Goal: Information Seeking & Learning: Learn about a topic

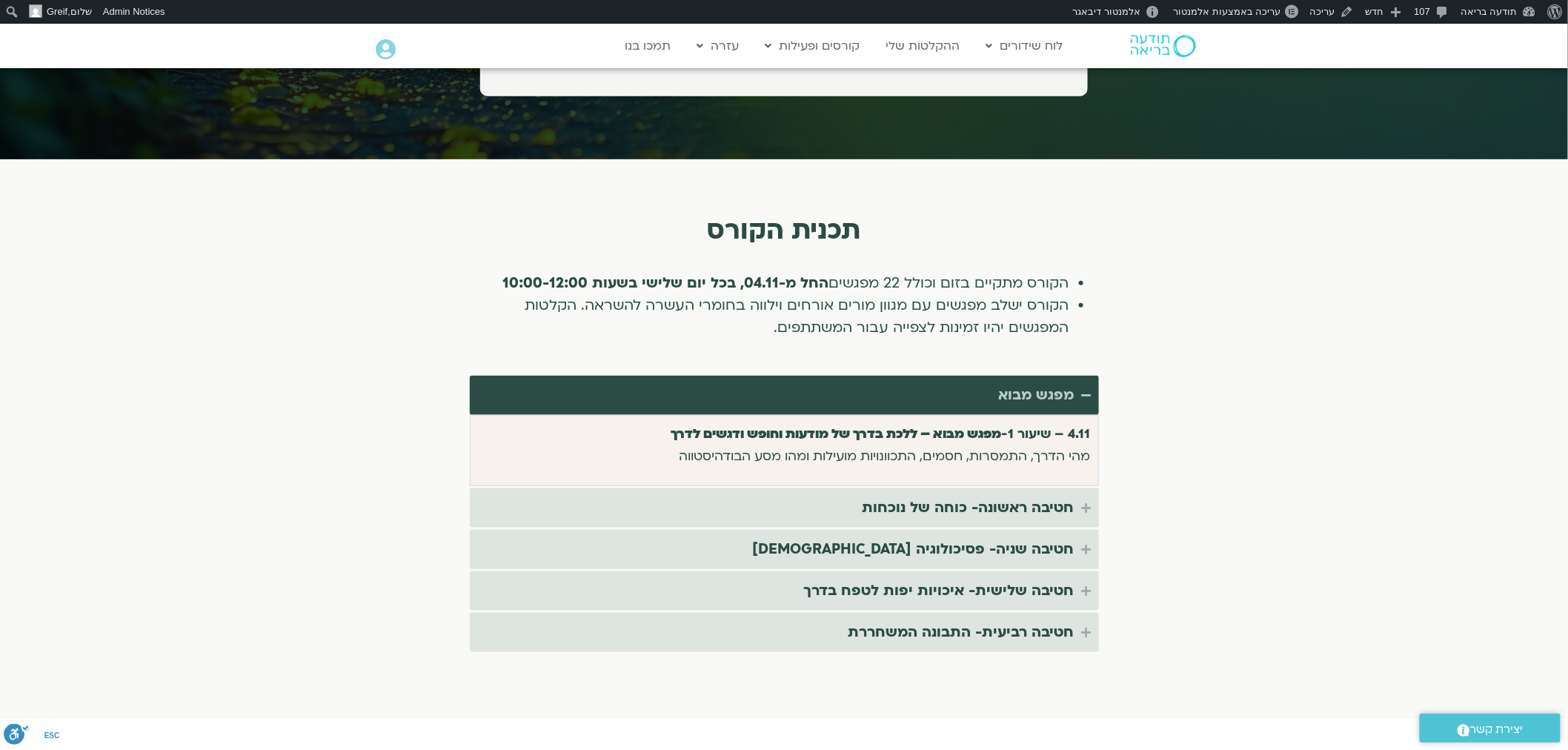
scroll to position [2798, 0]
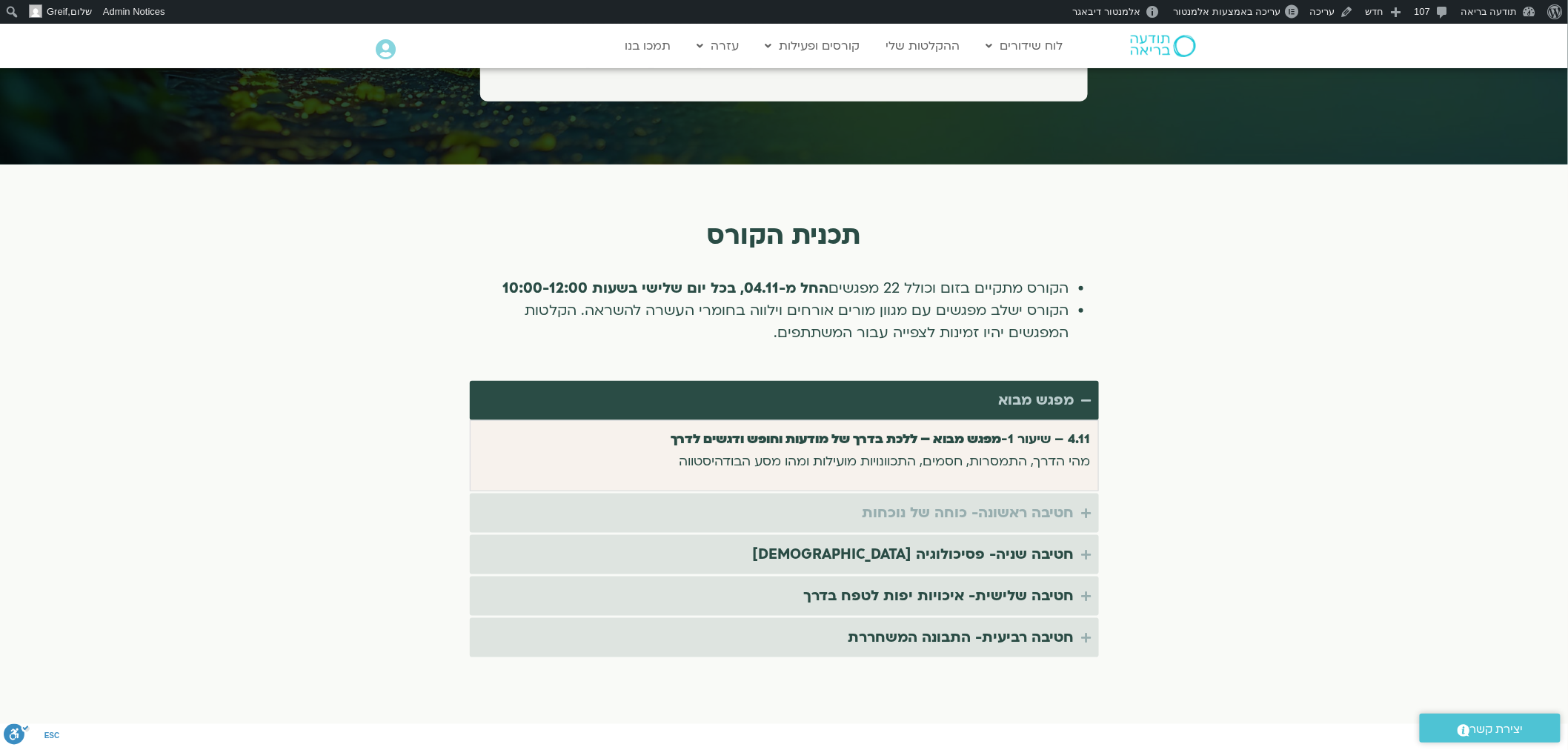
click at [1028, 501] on div "חטיבה ראשונה- כוחה של נוכחות" at bounding box center [968, 513] width 212 height 25
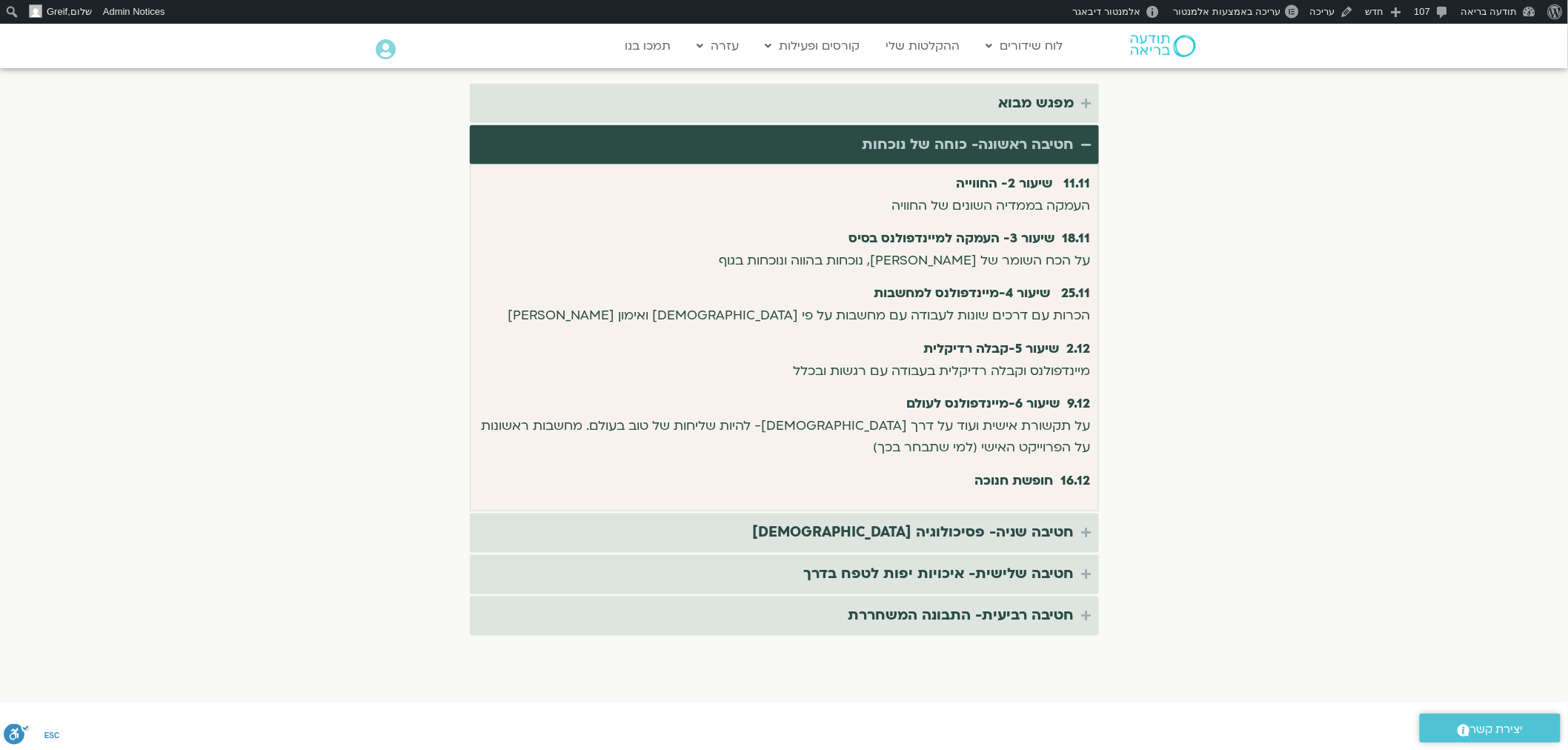
scroll to position [3456, 0]
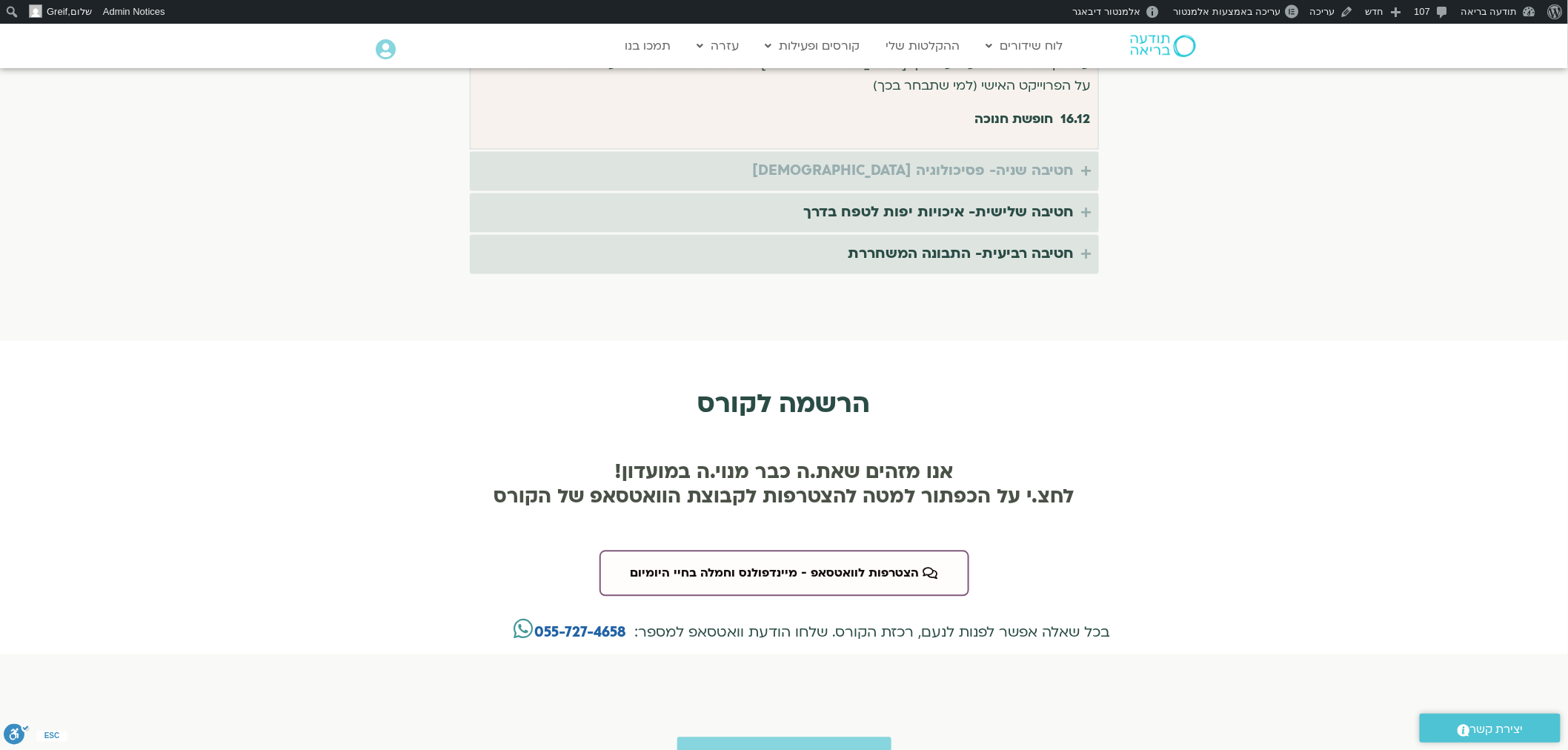
click at [1035, 159] on div "חטיבה שניה- פסיכולוגיה [DEMOGRAPHIC_DATA]" at bounding box center [914, 171] width 322 height 25
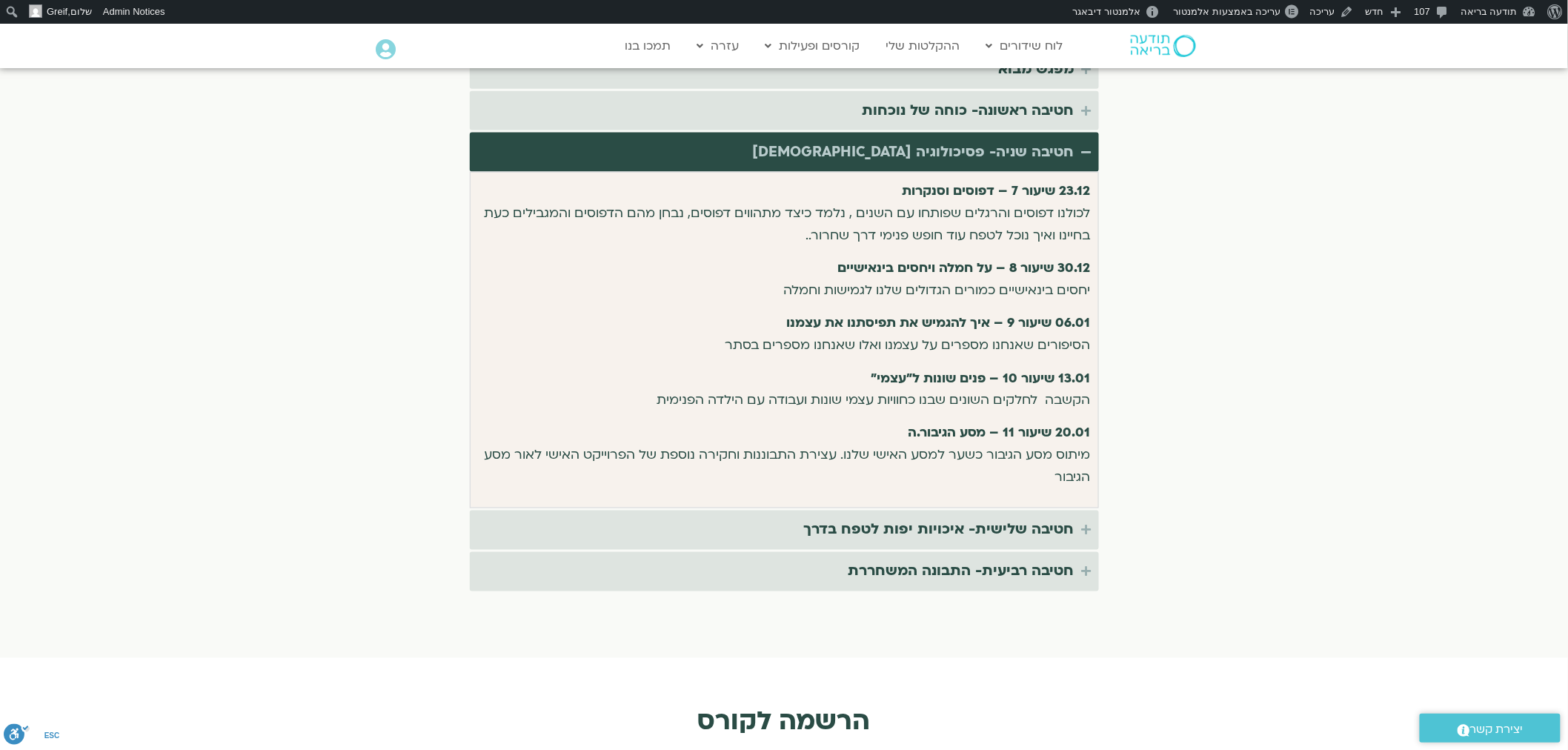
scroll to position [2963, 0]
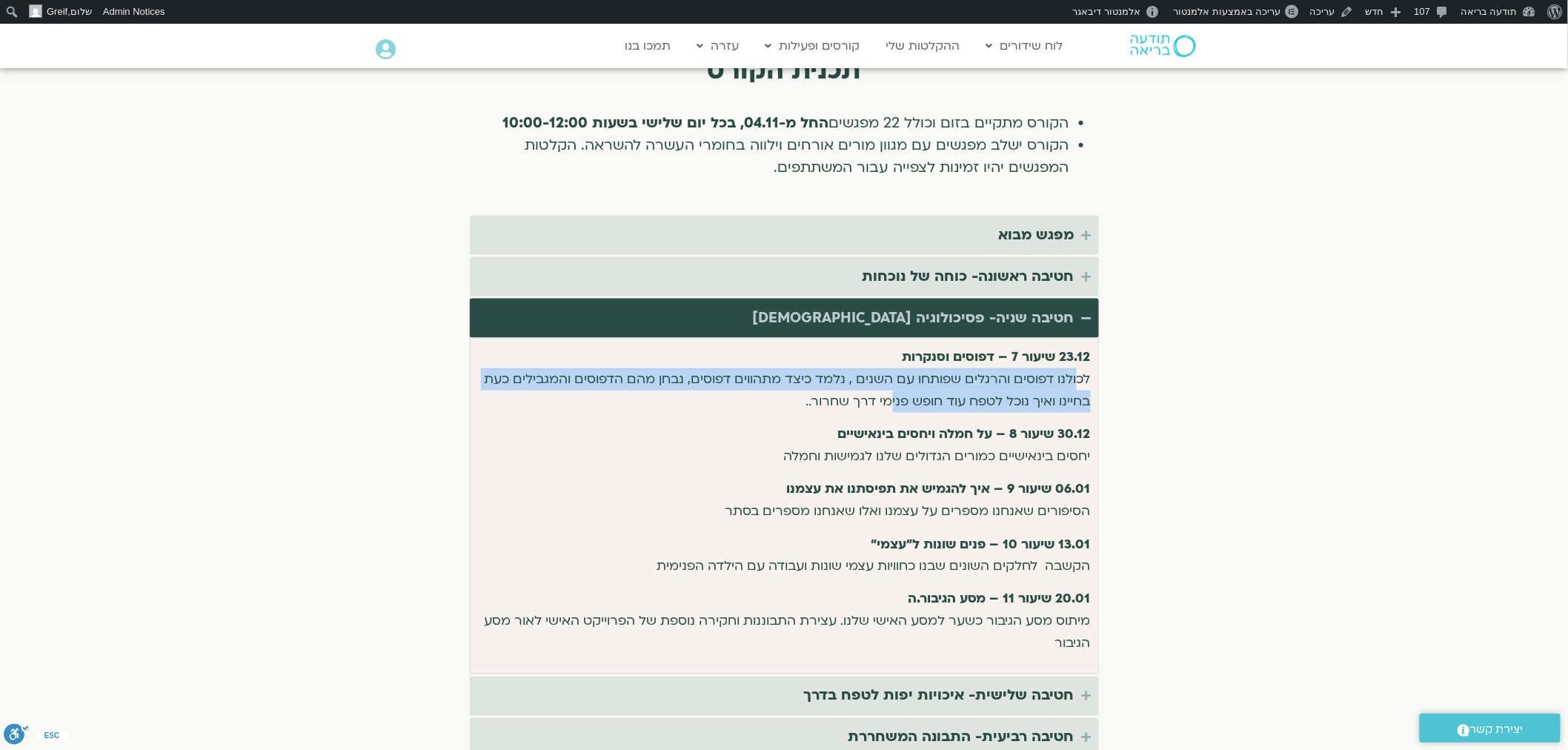
drag, startPoint x: 1076, startPoint y: 352, endPoint x: 889, endPoint y: 376, distance: 188.5
click at [889, 376] on p "23.12 שיעור 7 – דפוסים וסנקרות לכולנו דפוסים והרגלים שפותחו עם השנים , נלמד כיצ…" at bounding box center [784, 379] width 613 height 66
click at [911, 367] on p "23.12 שיעור 7 – דפוסים וסנקרות לכולנו דפוסים והרגלים שפותחו עם השנים , נלמד כיצ…" at bounding box center [784, 379] width 613 height 66
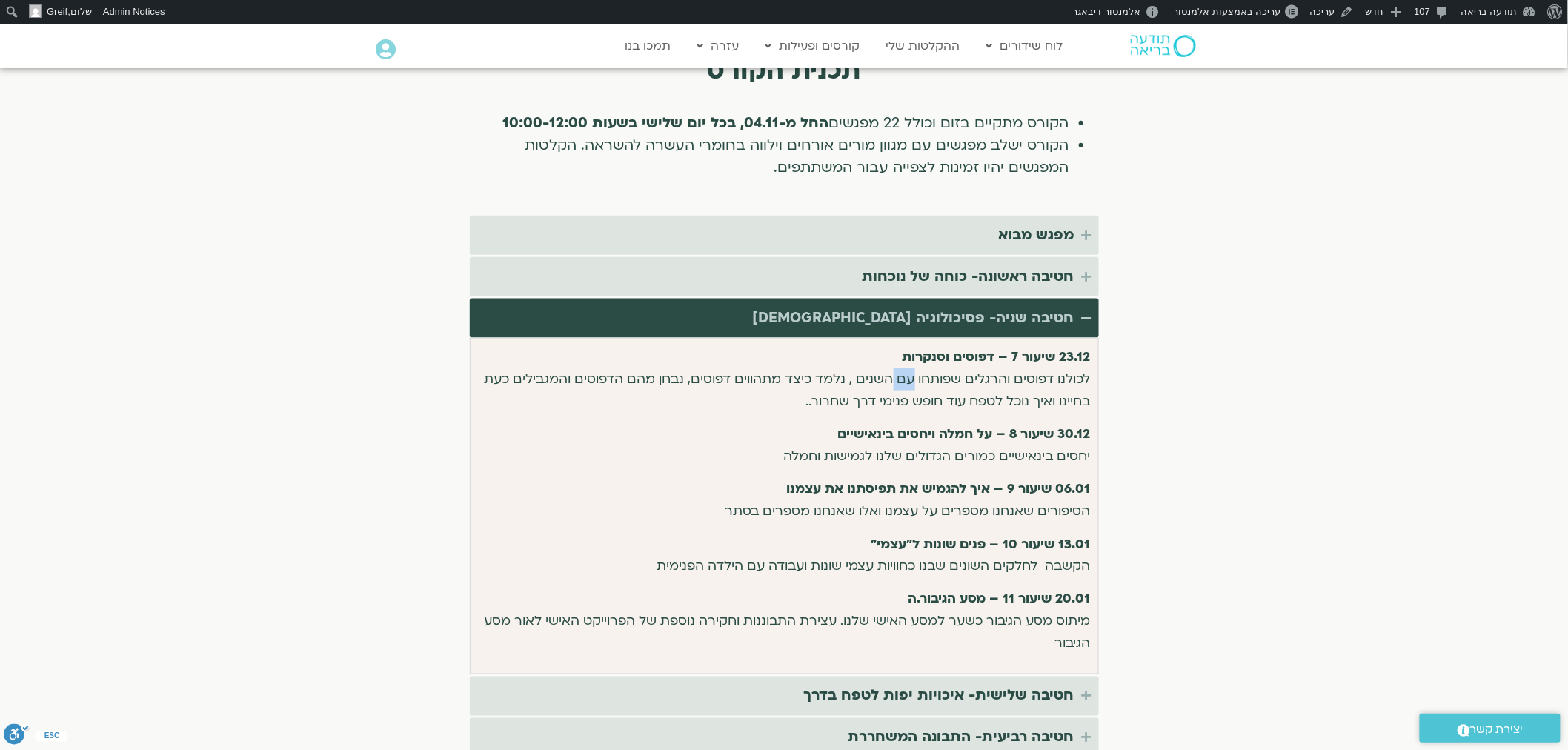
click at [911, 367] on p "23.12 שיעור 7 – דפוסים וסנקרות לכולנו דפוסים והרגלים שפותחו עם השנים , נלמד כיצ…" at bounding box center [784, 379] width 613 height 66
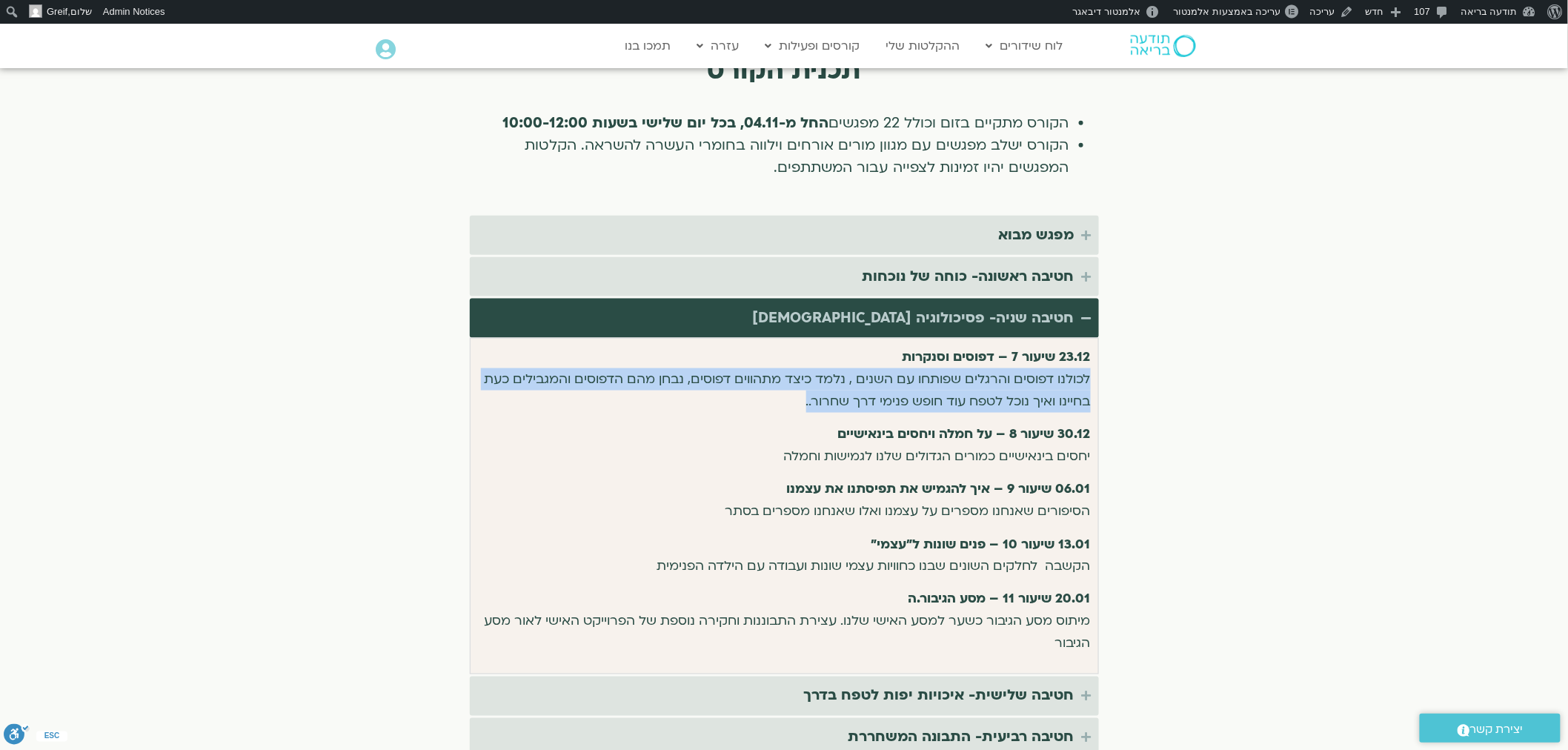
click at [911, 367] on p "23.12 שיעור 7 – דפוסים וסנקרות לכולנו דפוסים והרגלים שפותחו עם השנים , נלמד כיצ…" at bounding box center [784, 379] width 613 height 66
drag, startPoint x: 1009, startPoint y: 360, endPoint x: 1055, endPoint y: 365, distance: 46.3
click at [1009, 359] on p "23.12 שיעור 7 – דפוסים וסנקרות לכולנו דפוסים והרגלים שפותחו עם השנים , נלמד כיצ…" at bounding box center [784, 379] width 613 height 66
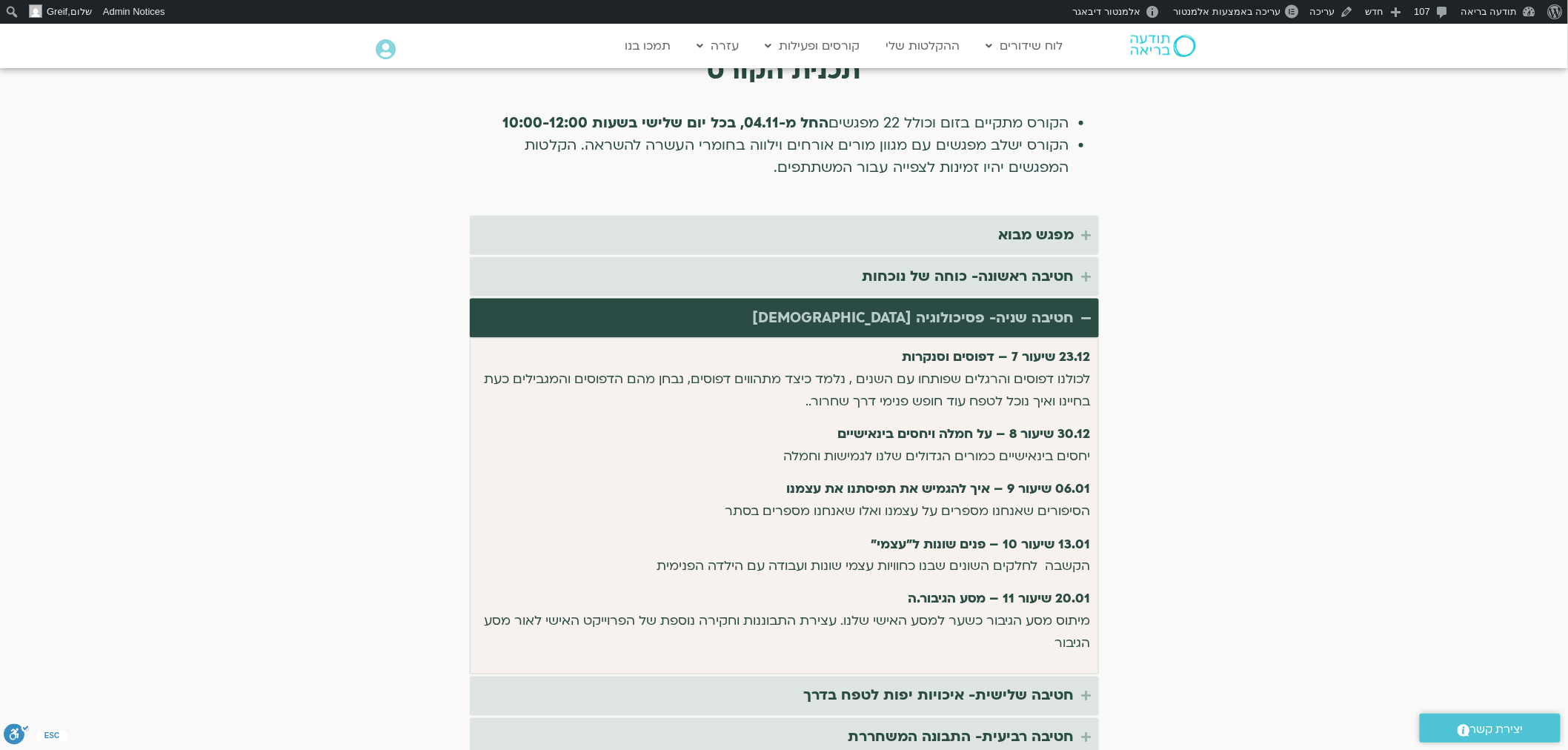
click at [1196, 434] on section "תכנית הקורס הקורס מתקיים בזום וכולל 22 מפגשים החל מ-04.11, בכל יום שלישי בשעות …" at bounding box center [784, 407] width 1568 height 817
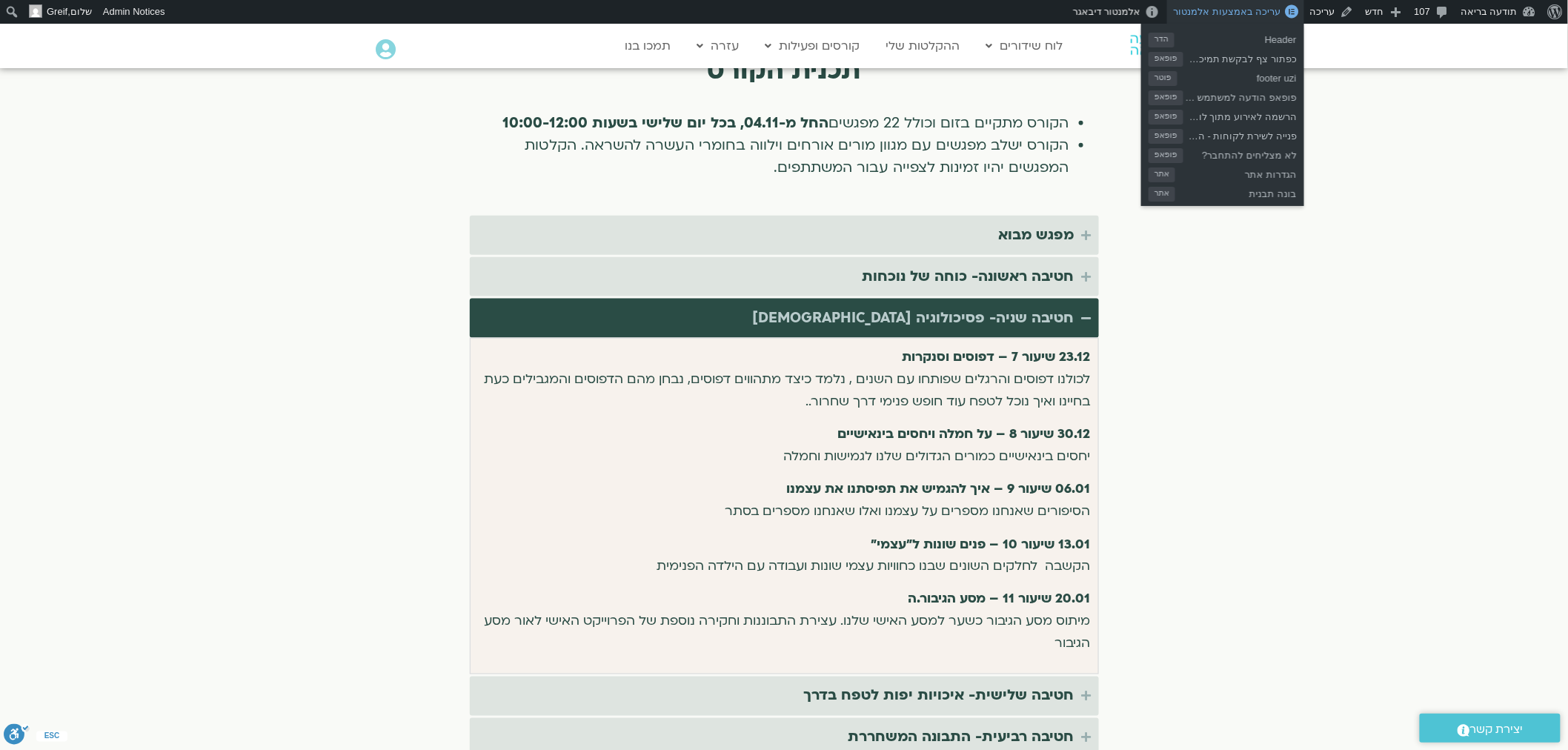
click at [1261, 11] on span "עריכה באמצעות אלמנטור" at bounding box center [1227, 11] width 107 height 11
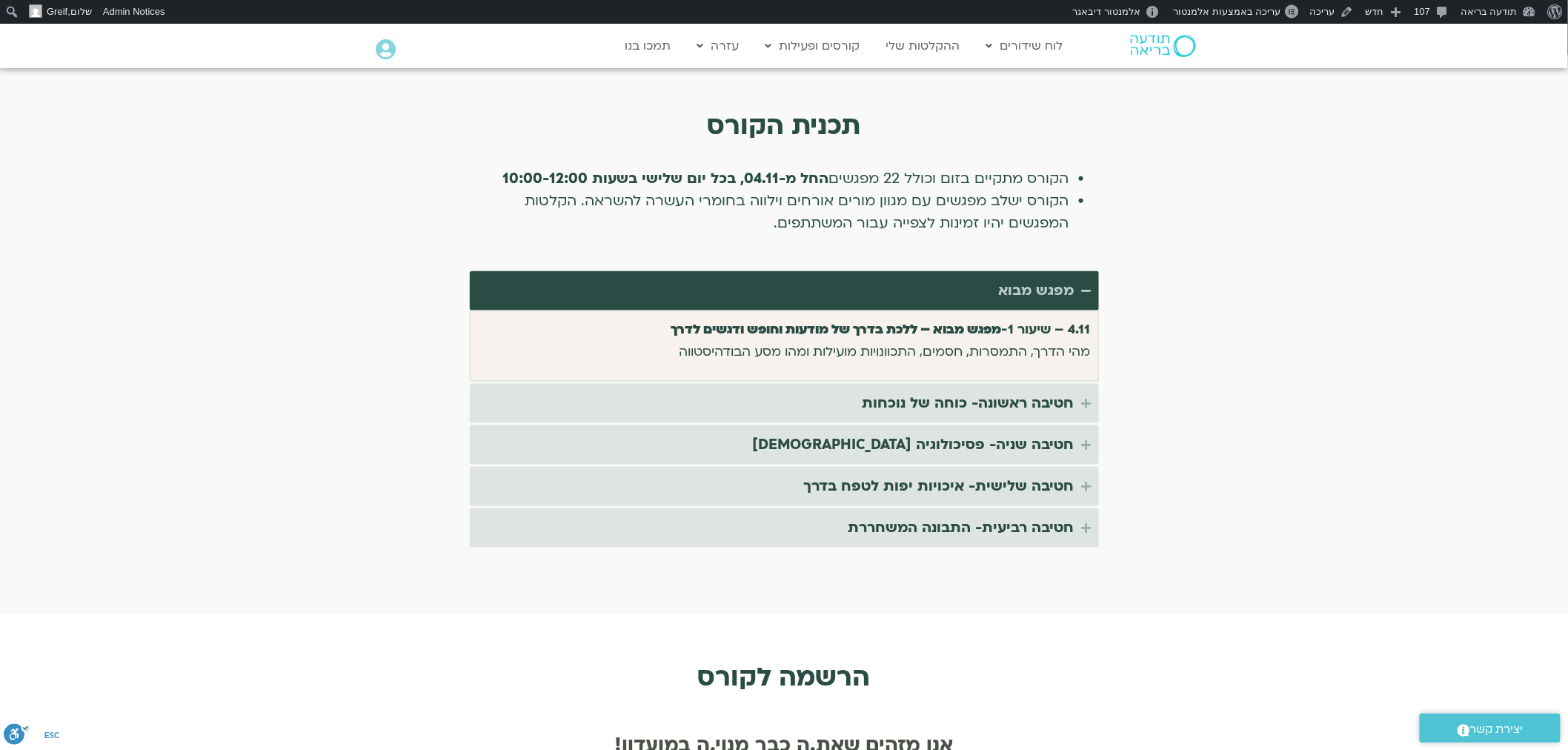
scroll to position [2963, 0]
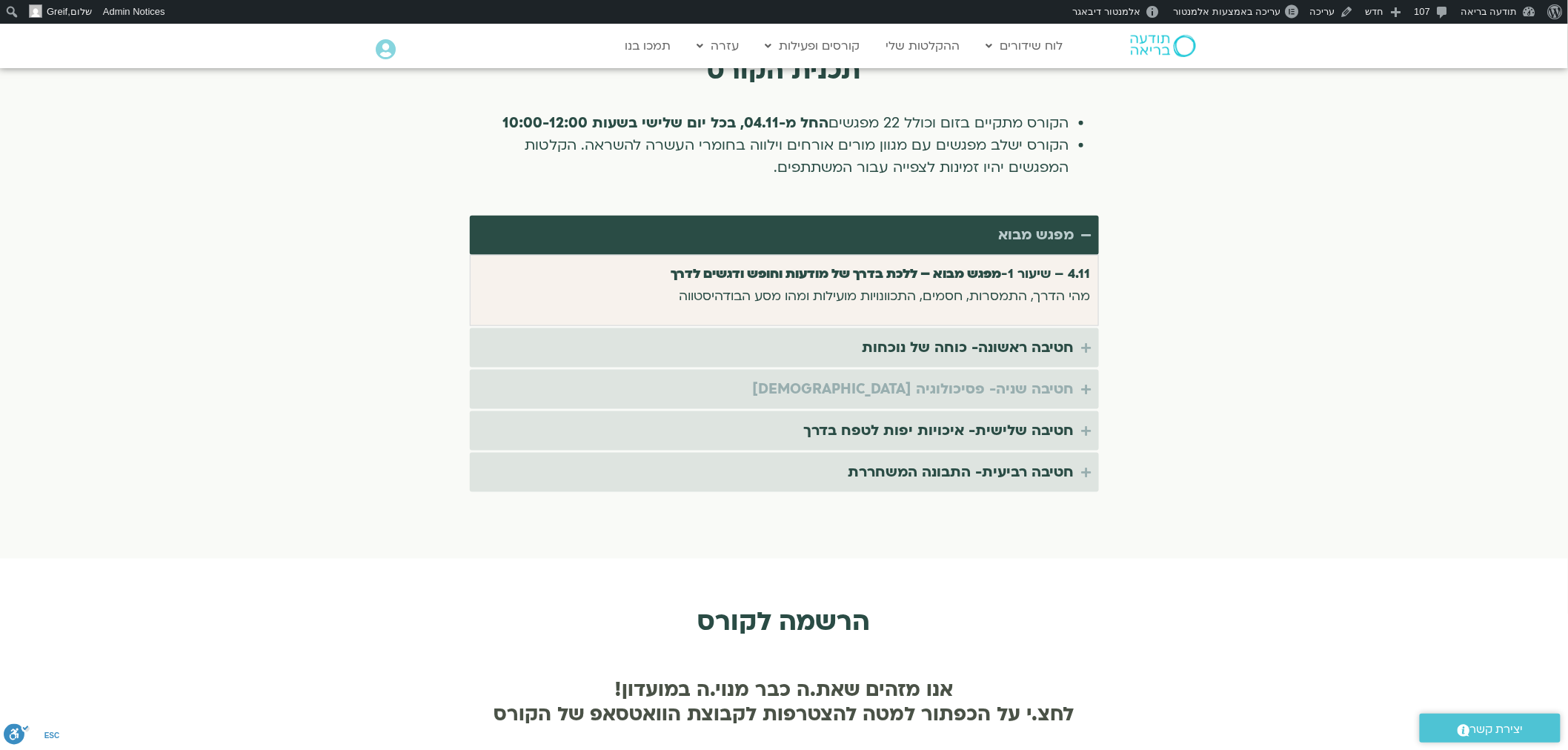
click at [974, 377] on div "חטיבה שניה- פסיכולוגיה [DEMOGRAPHIC_DATA]" at bounding box center [914, 389] width 322 height 25
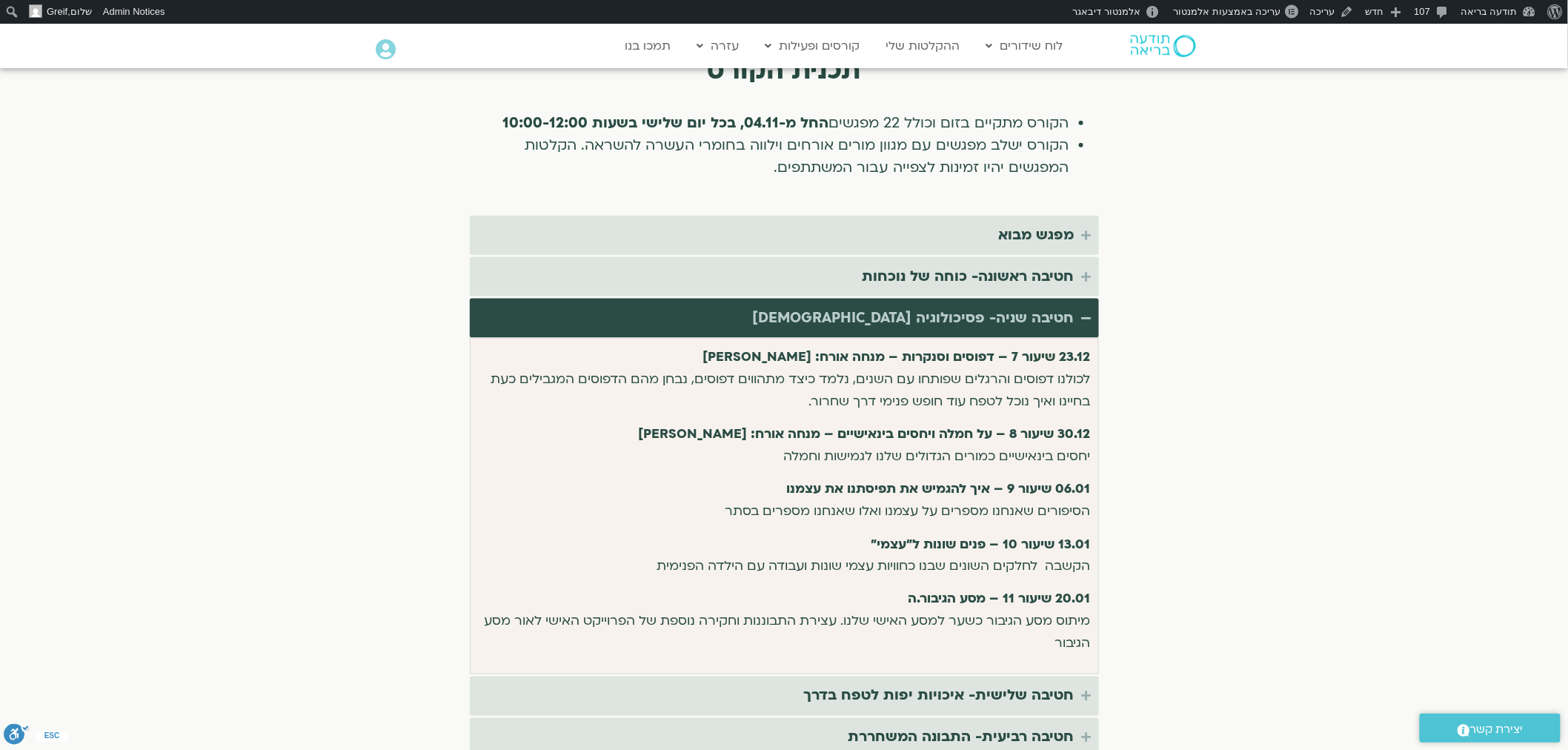
click at [1305, 394] on section "תכנית הקורס הקורס מתקיים בזום וכולל 22 מפגשים החל מ-04.11, בכל יום שלישי בשעות …" at bounding box center [784, 407] width 1568 height 817
click at [1054, 306] on div "חטיבה שניה- פסיכולוגיה בודהיסטית" at bounding box center [914, 318] width 322 height 25
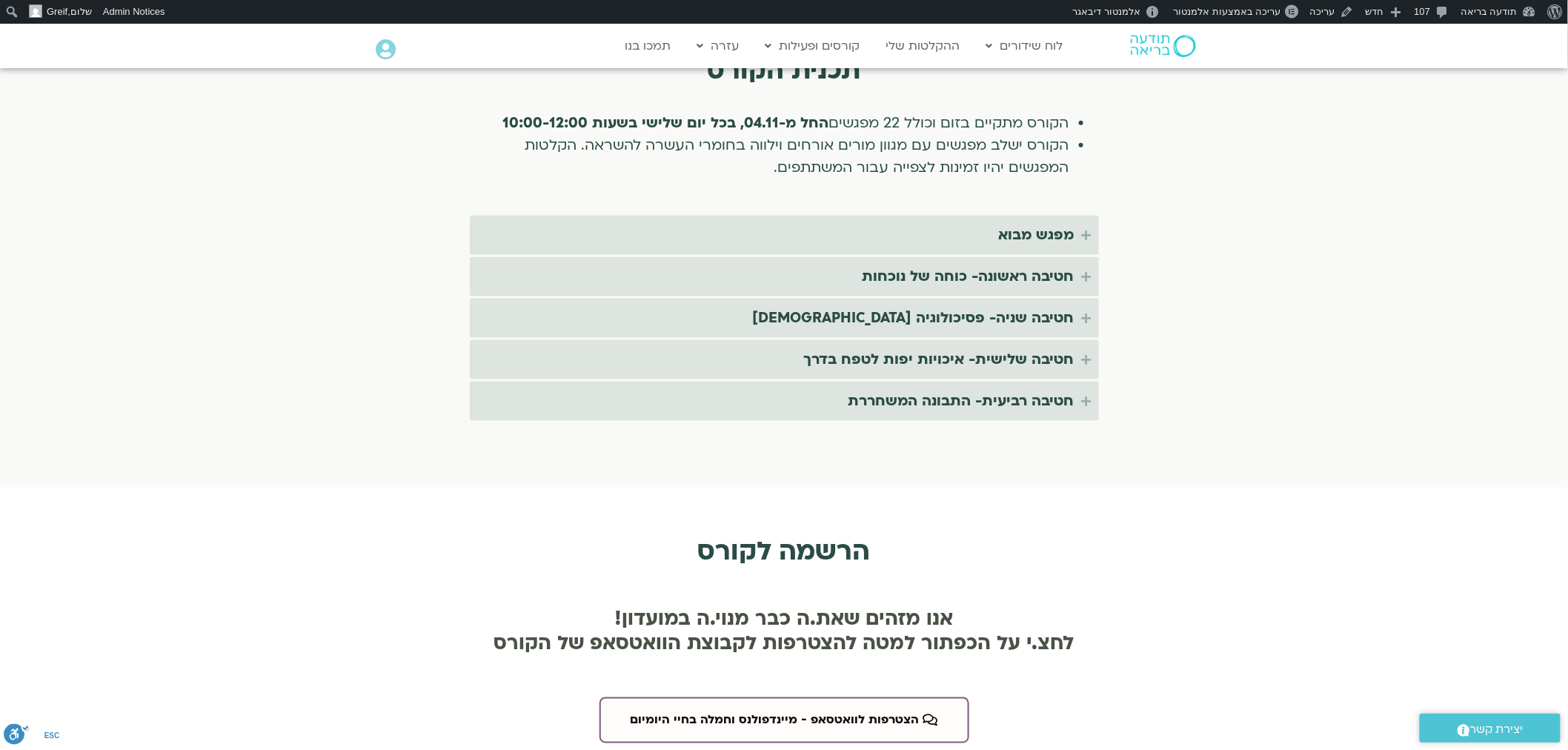
click at [1265, 329] on section "תכנית הקורס הקורס מתקיים בזום וכולל 22 מפגשים החל מ-04.11, בכל יום שלישי בשעות …" at bounding box center [784, 239] width 1568 height 480
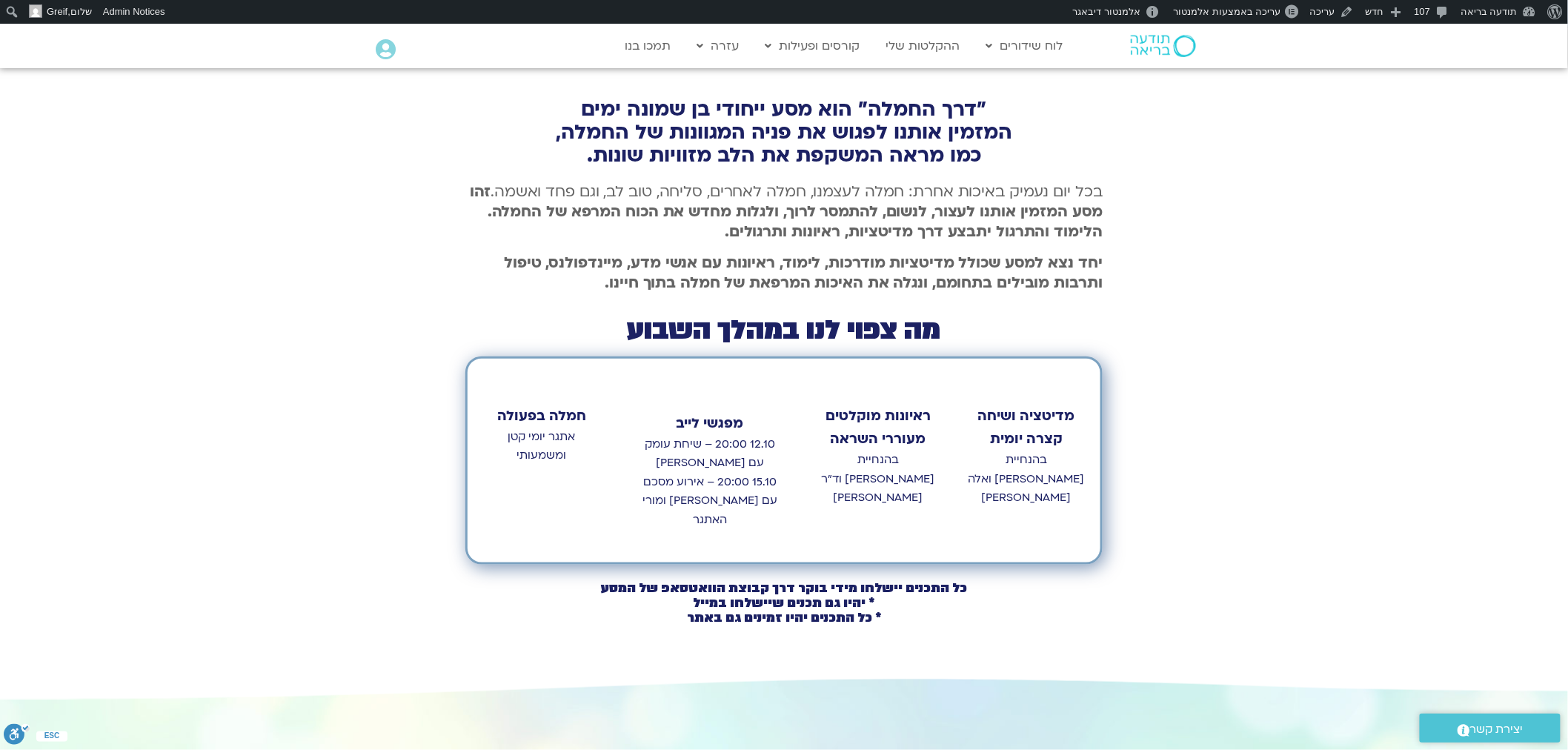
scroll to position [493, 0]
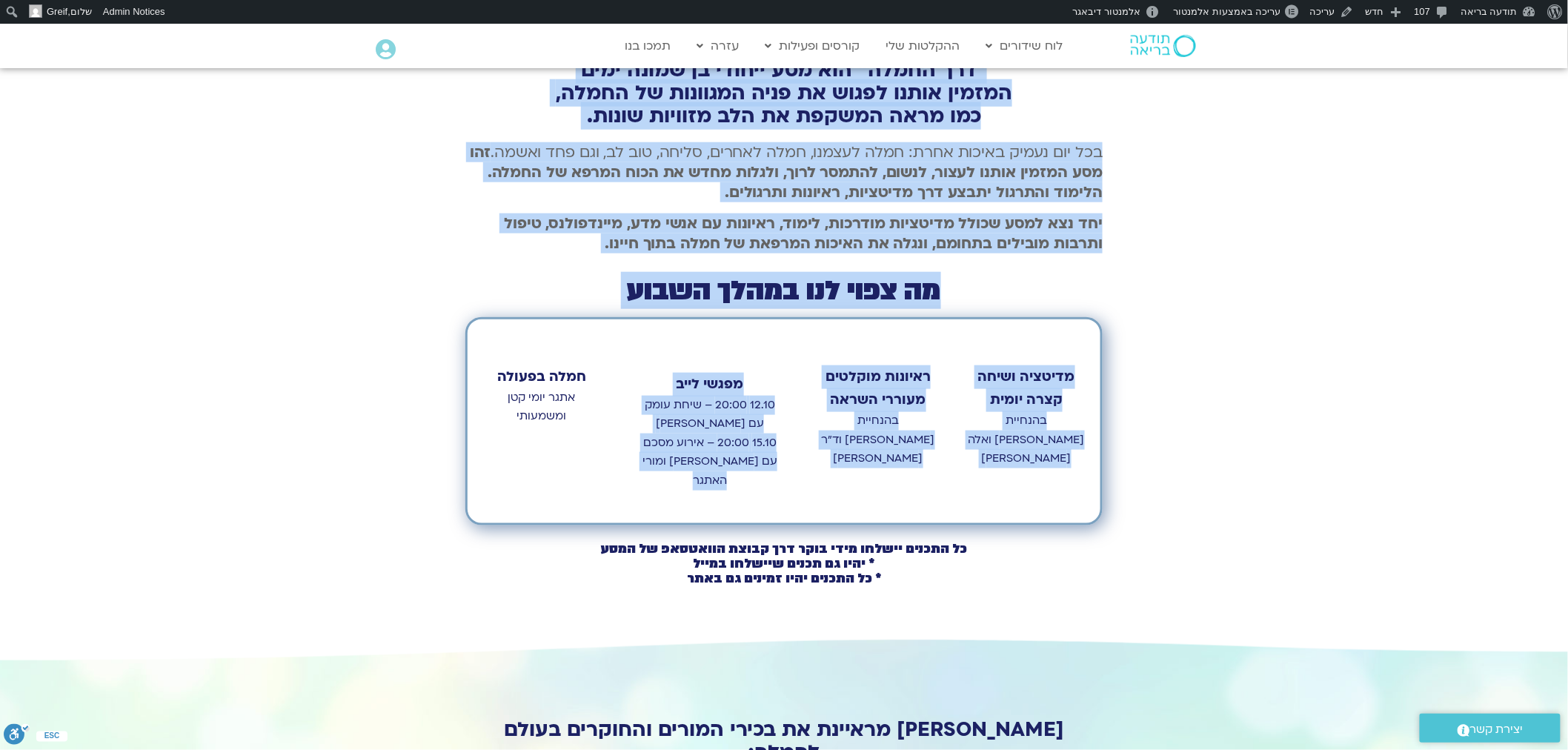
drag, startPoint x: 890, startPoint y: 435, endPoint x: 735, endPoint y: 485, distance: 162.9
click at [566, 486] on div ""דרך החמלה" הוא מסע ייחודי בן שמונה ימים המזמין אותנו לפגוש את פניה המגוונות של…" at bounding box center [784, 327] width 1568 height 622
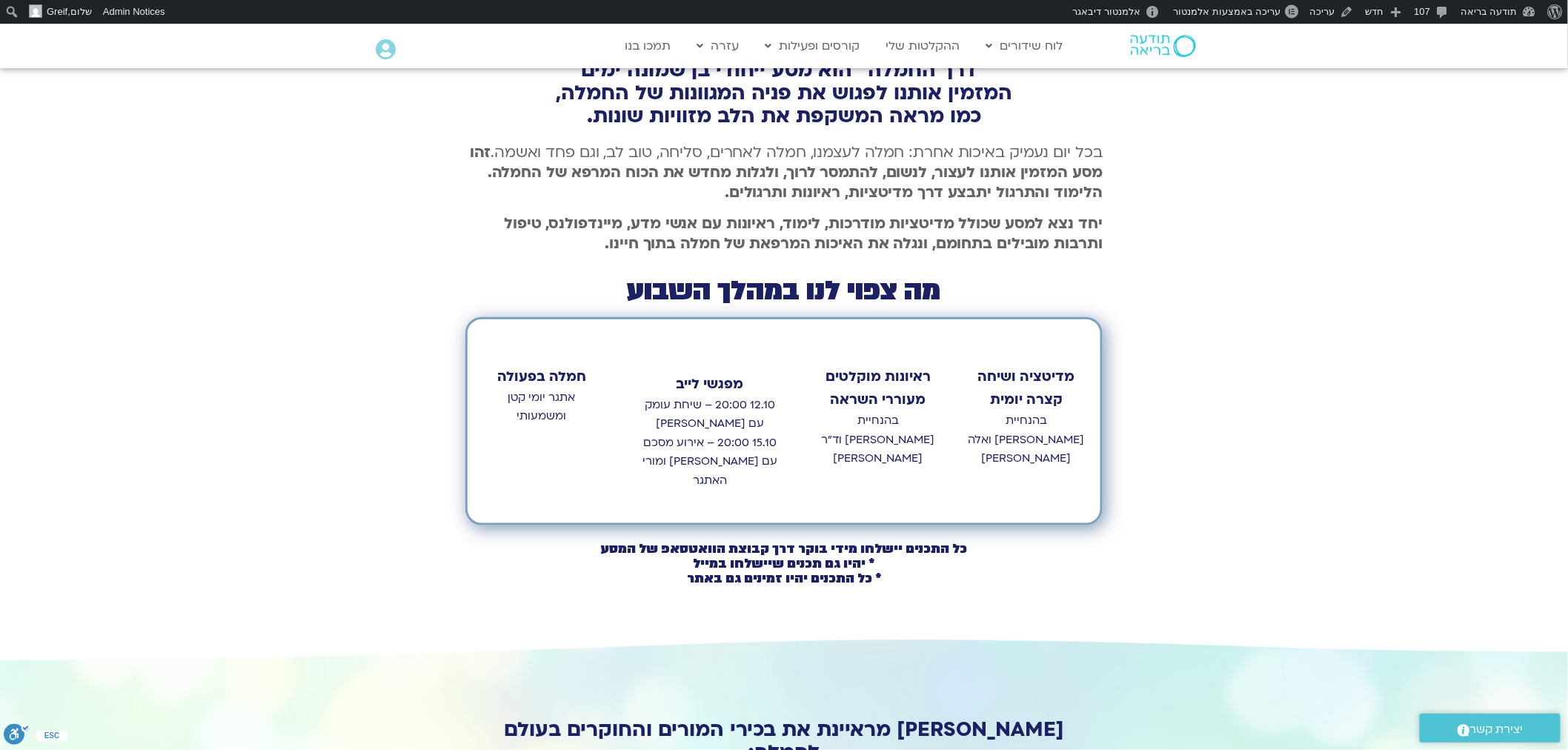
click at [1278, 447] on div ""דרך החמלה" הוא מסע ייחודי בן שמונה ימים המזמין אותנו לפגוש את פניה המגוונות של…" at bounding box center [784, 327] width 1568 height 622
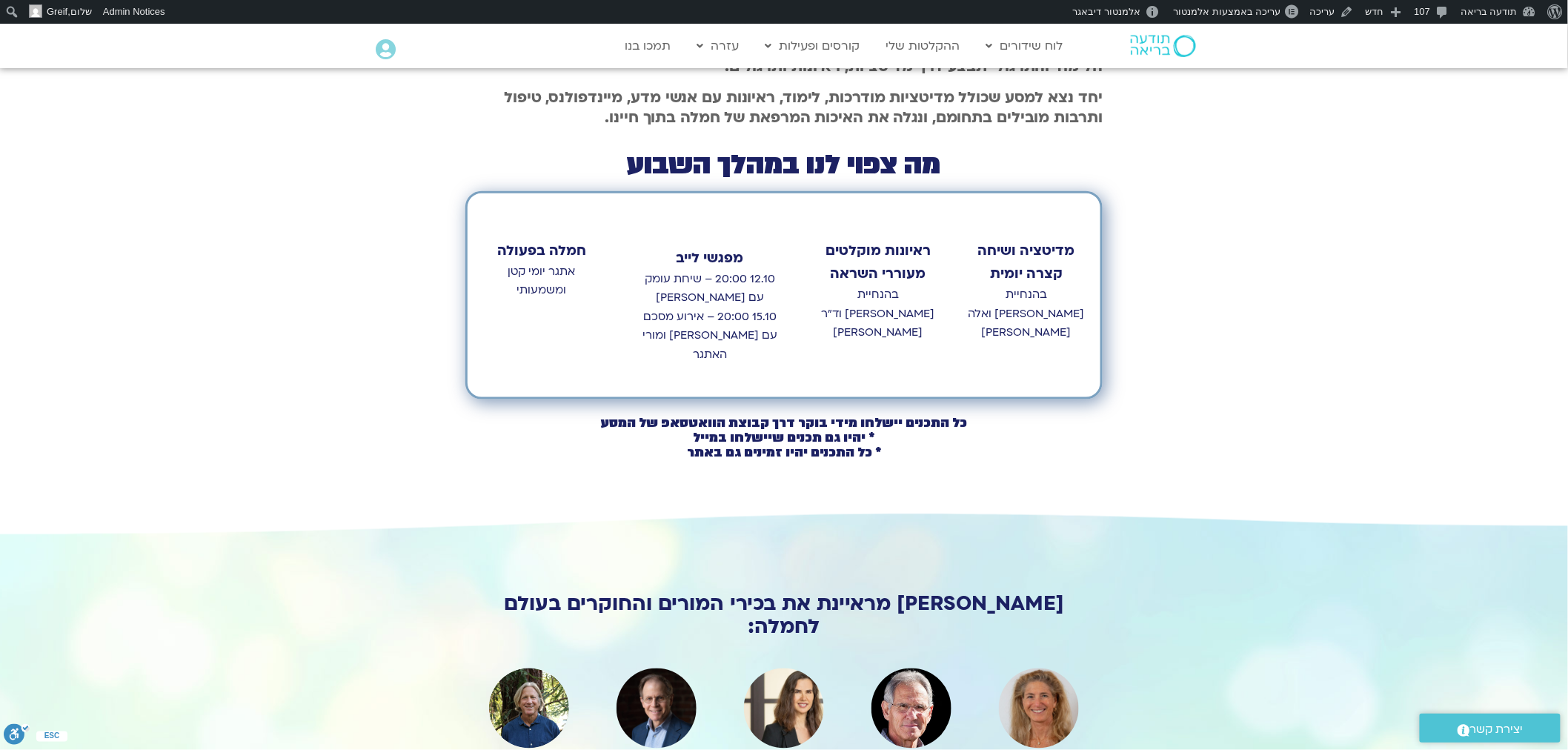
scroll to position [657, 0]
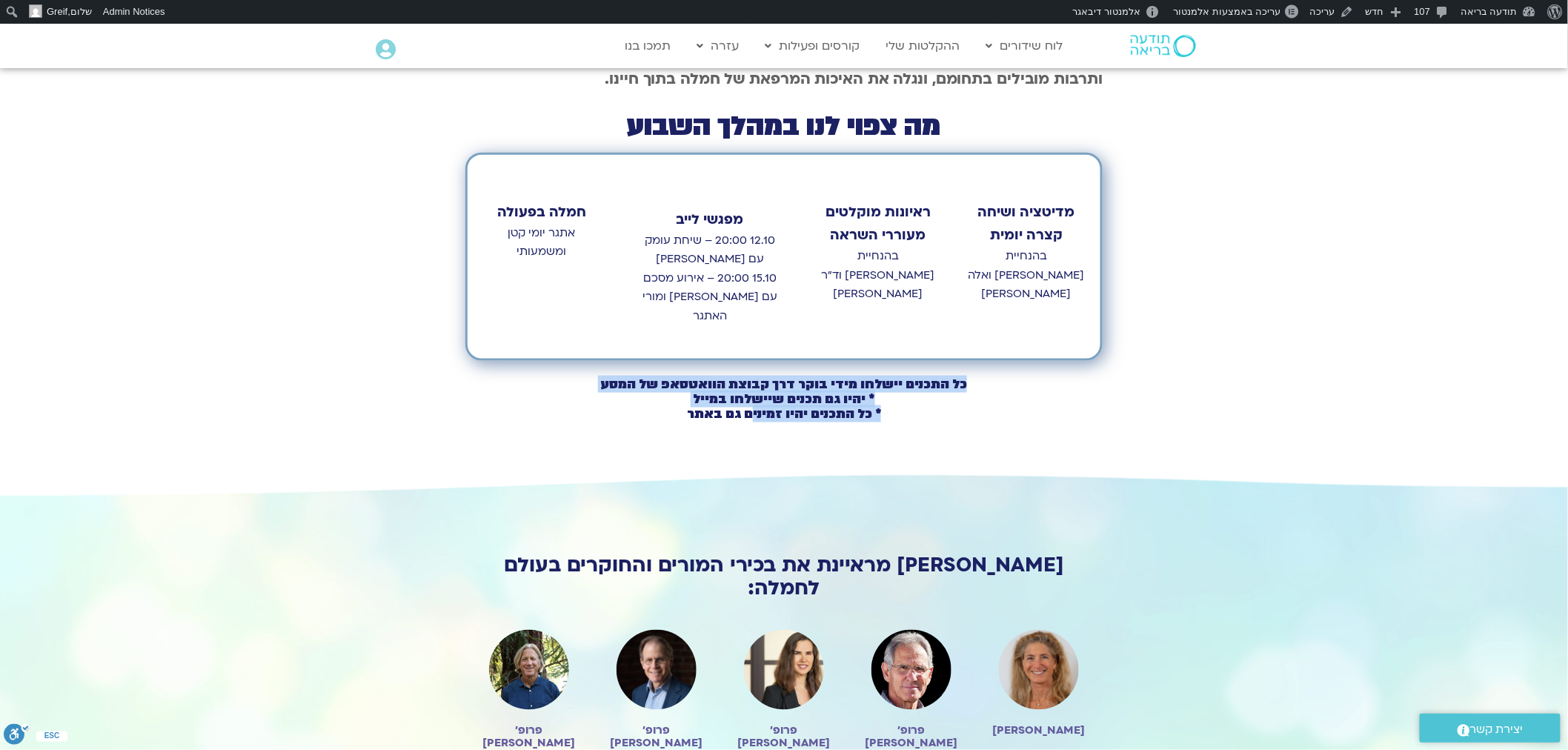
drag, startPoint x: 1023, startPoint y: 371, endPoint x: 755, endPoint y: 390, distance: 268.7
click at [755, 390] on h2 "כל התכנים יישלחו מידי בוקר דרך קבוצת הוואטסאפ של המסע * יהיו גם תכנים שיישלחו ב…" at bounding box center [784, 399] width 635 height 44
click at [766, 390] on b "* יהיו גם תכנים שיישלחו במייל * כל התכנים יהיו זמינים גם באתר" at bounding box center [784, 406] width 194 height 31
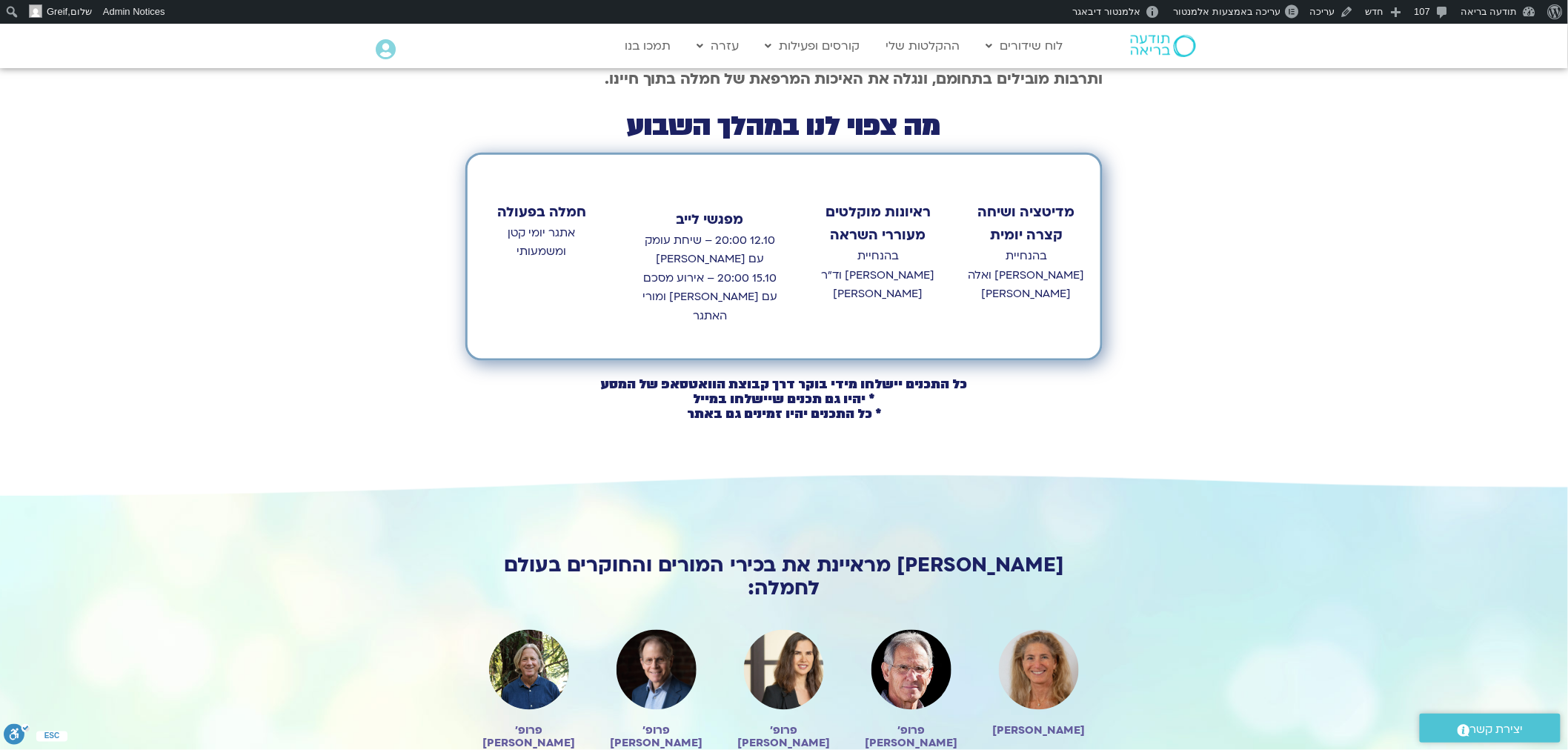
click at [716, 390] on b "* יהיו גם תכנים שיישלחו במייל * כל התכנים יהיו זמינים גם באתר" at bounding box center [784, 406] width 194 height 31
drag, startPoint x: 677, startPoint y: 397, endPoint x: 931, endPoint y: 354, distance: 257.6
click at [931, 377] on h2 "כל התכנים יישלחו מידי בוקר דרך קבוצת הוואטסאפ של המסע * יהיו גם תכנים שיישלחו ב…" at bounding box center [784, 399] width 635 height 44
click at [931, 376] on b "כל התכנים יישלחו מידי בוקר דרך קבוצת הוואטסאפ של המסע" at bounding box center [784, 384] width 366 height 17
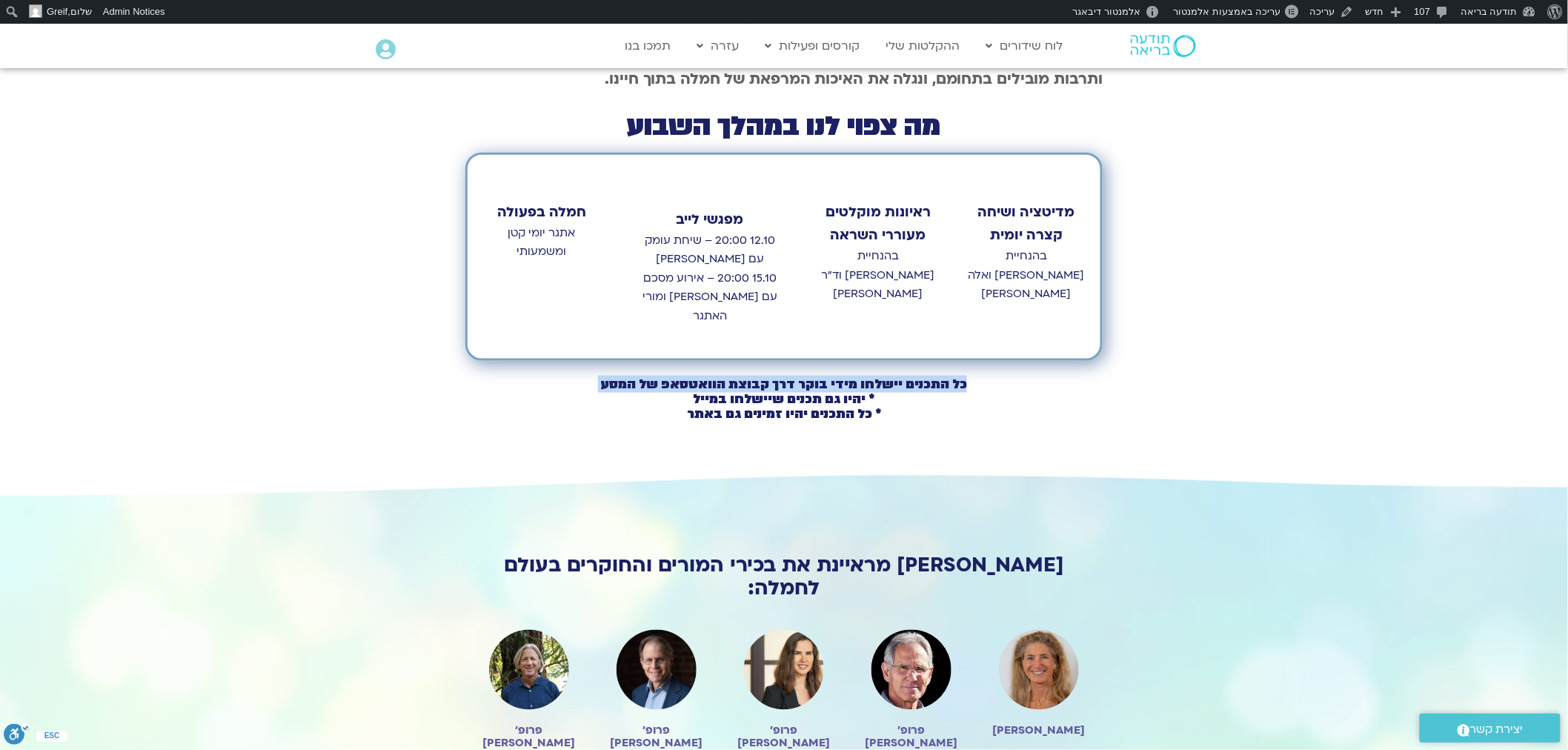
click at [931, 376] on b "כל התכנים יישלחו מידי בוקר דרך קבוצת הוואטסאפ של המסע" at bounding box center [784, 384] width 366 height 17
click at [1263, 372] on div ""דרך החמלה" הוא מסע ייחודי בן שמונה ימים המזמין אותנו לפגוש את פניה המגוונות של…" at bounding box center [784, 163] width 1568 height 622
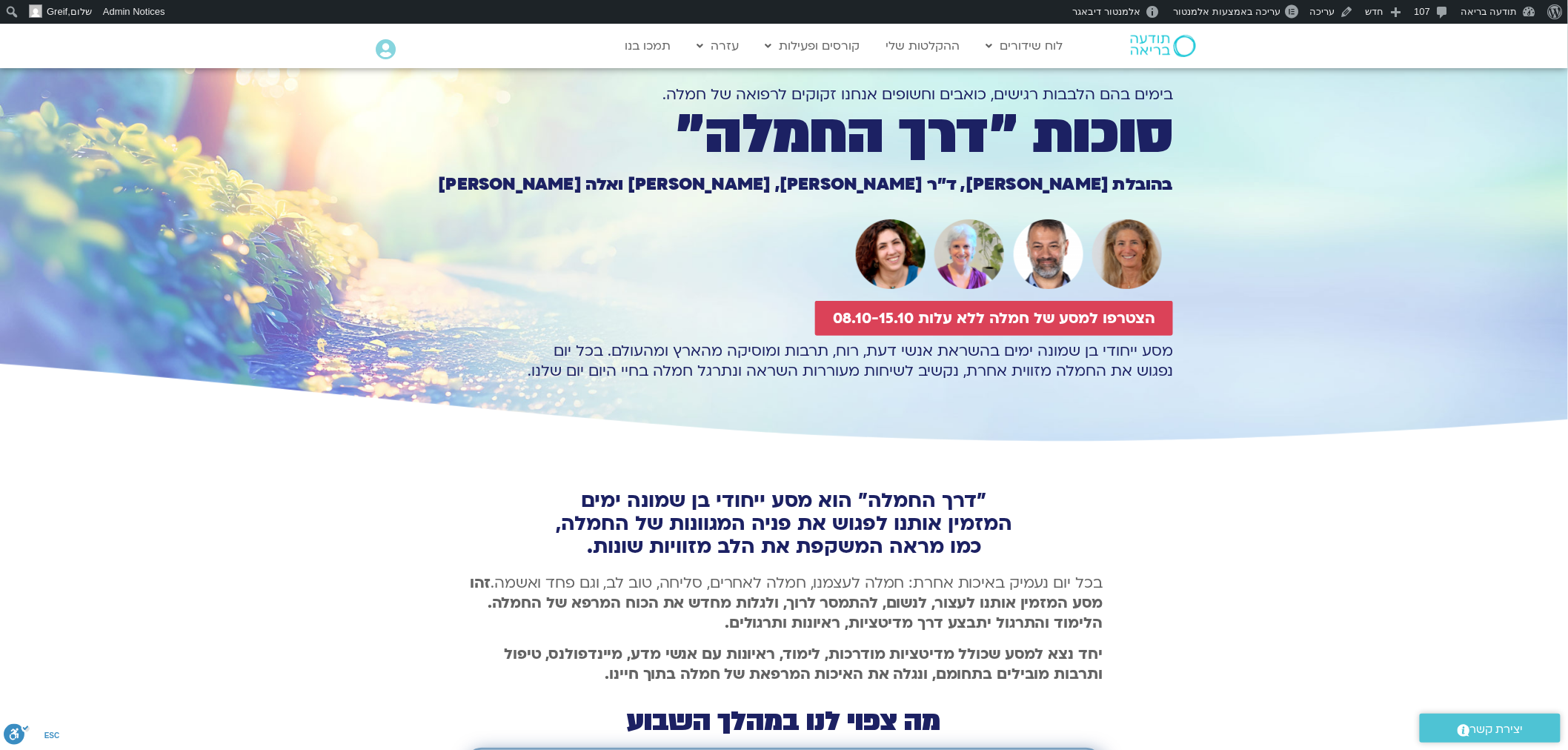
scroll to position [0, 0]
